Goal: Information Seeking & Learning: Stay updated

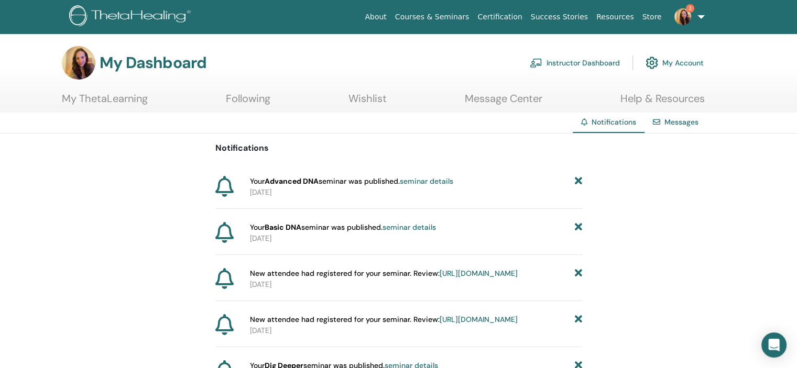
click at [689, 20] on img at bounding box center [682, 16] width 17 height 17
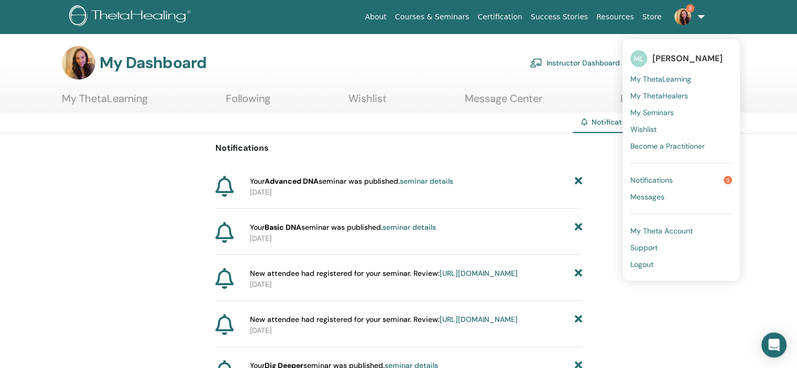
click at [689, 20] on img at bounding box center [682, 16] width 17 height 17
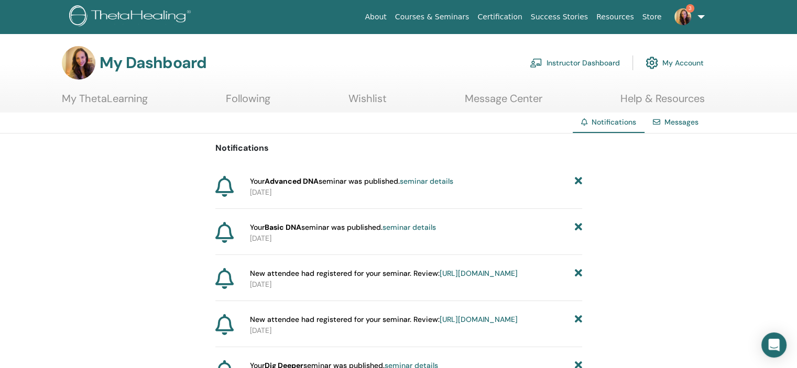
click at [689, 20] on img at bounding box center [682, 16] width 17 height 17
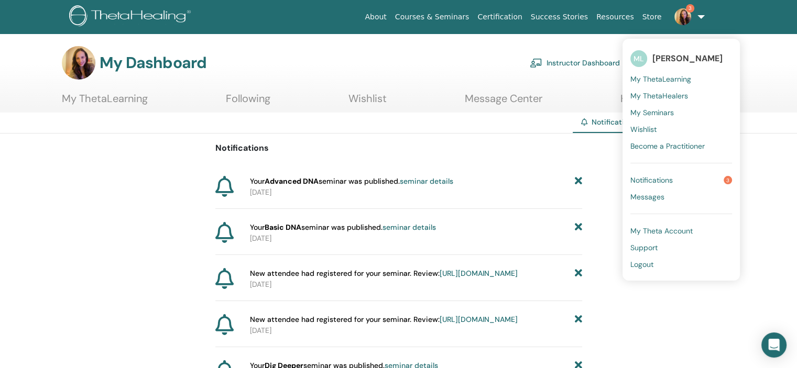
click at [643, 181] on span "Notifications" at bounding box center [651, 180] width 42 height 9
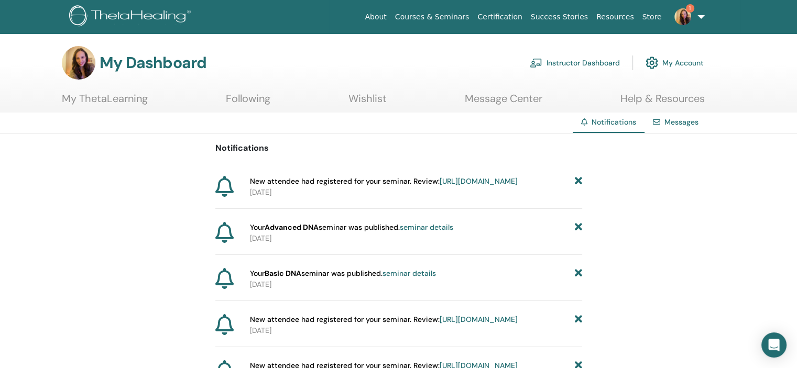
click at [407, 54] on div "My Dashboard Instructor Dashboard My Account" at bounding box center [383, 63] width 642 height 34
